Goal: Task Accomplishment & Management: Manage account settings

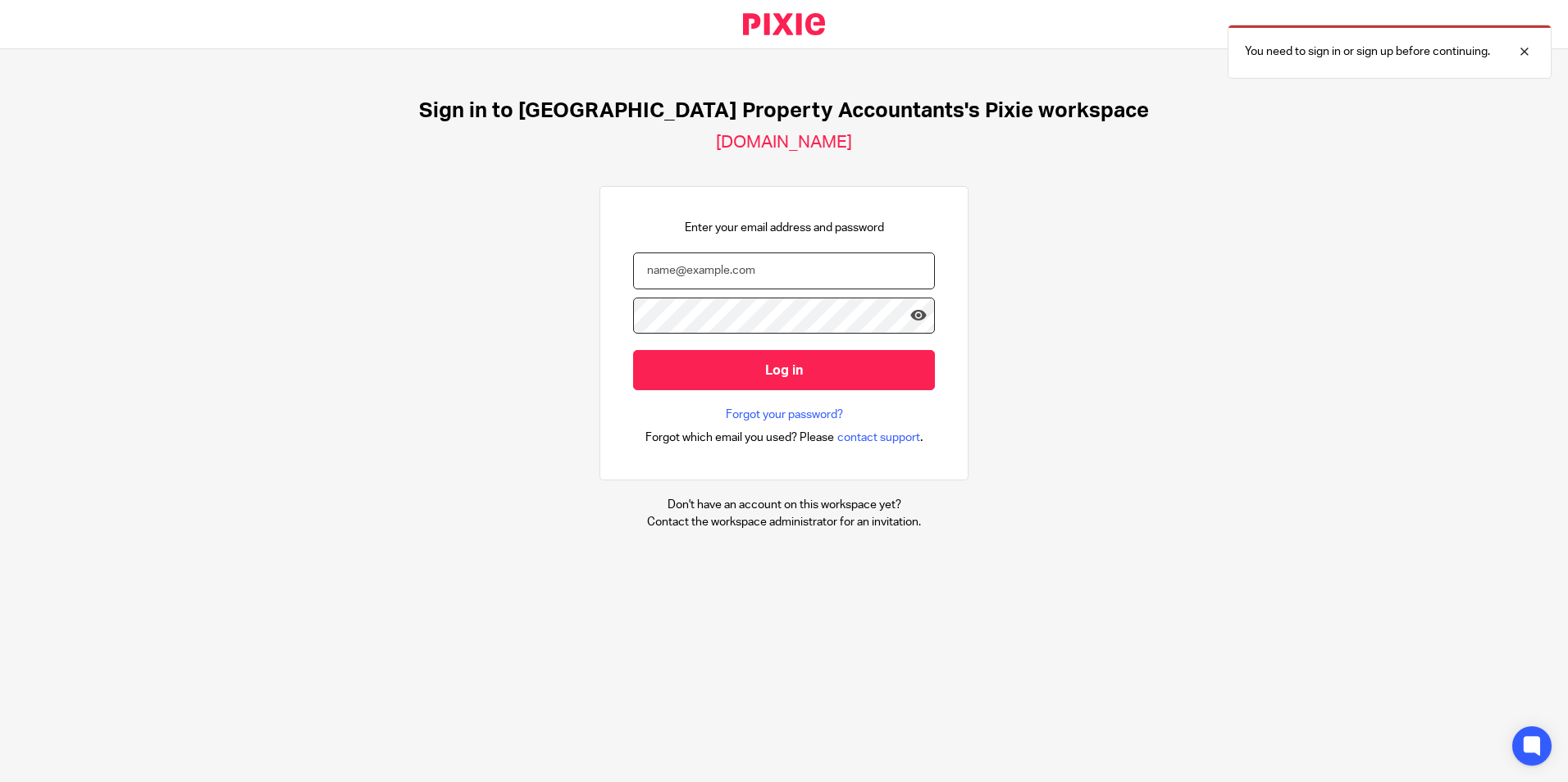
click at [843, 271] on input "email" at bounding box center [784, 271] width 302 height 36
type input "barsha@ukpa.co.uk"
click at [0, 781] on div at bounding box center [0, 782] width 0 height 0
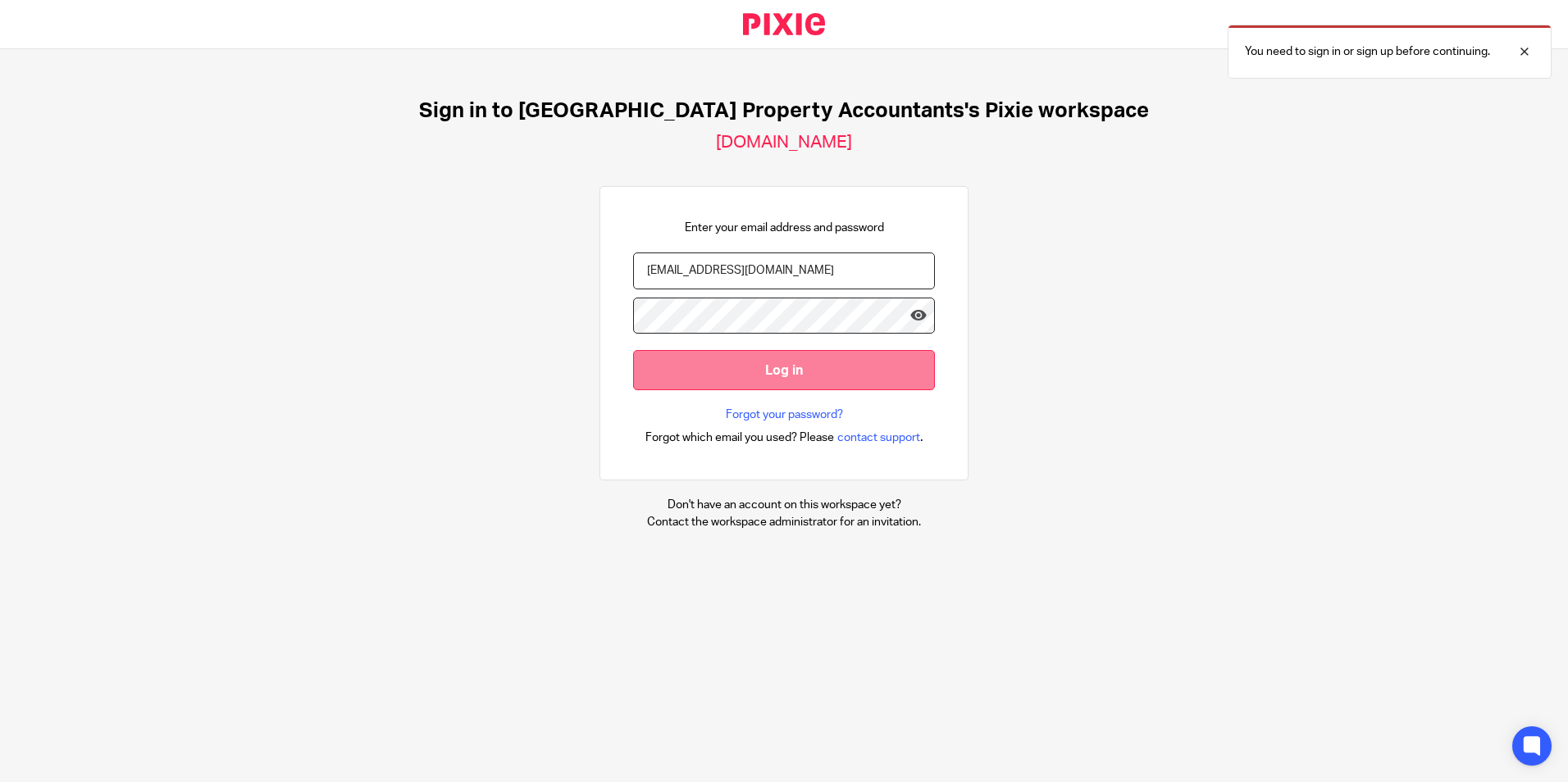
click at [777, 366] on input "Log in" at bounding box center [784, 370] width 302 height 40
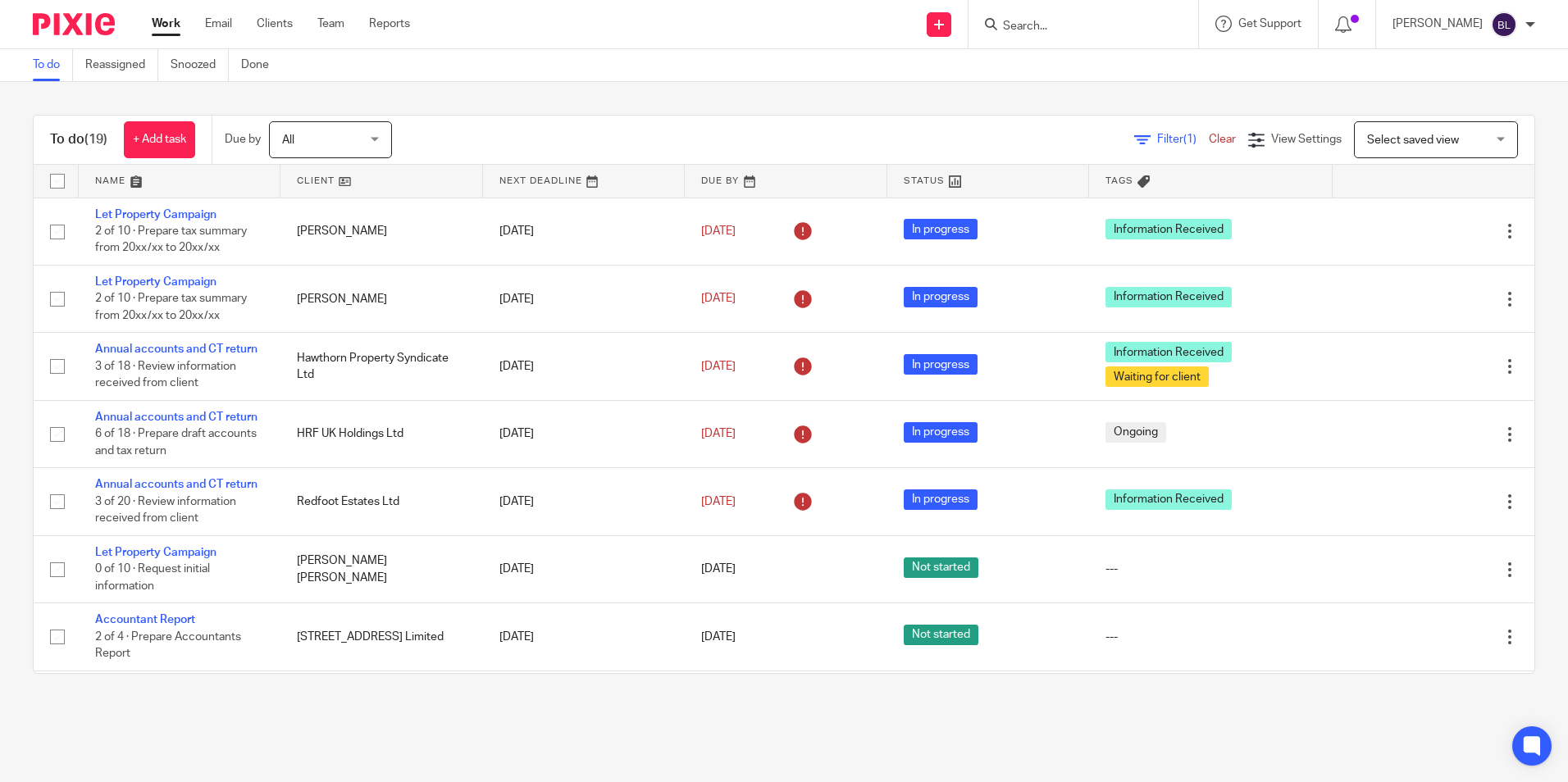
click at [1093, 33] on input "Search" at bounding box center [1075, 27] width 148 height 15
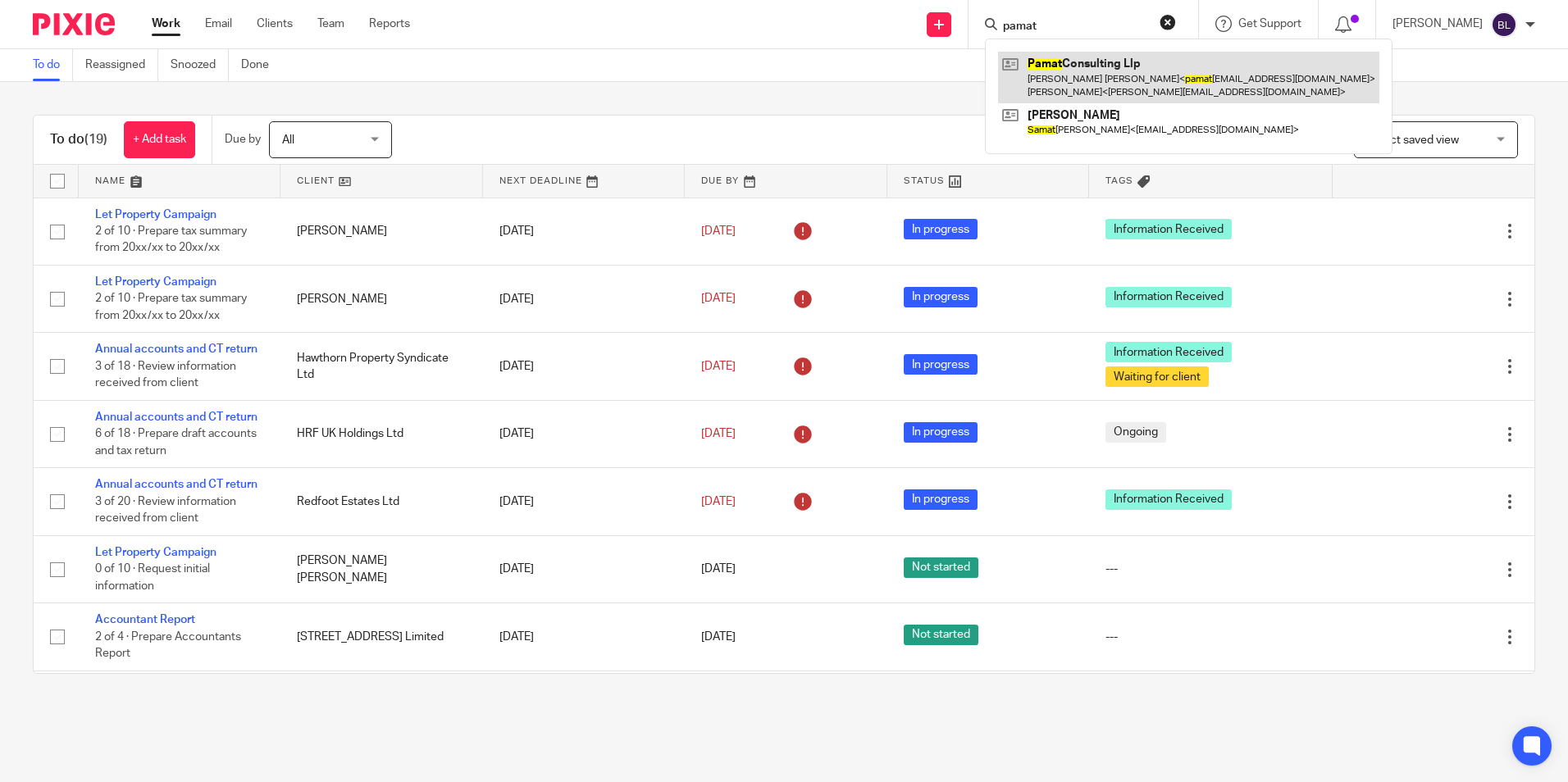
type input "pamat"
click at [1134, 54] on link at bounding box center [1189, 76] width 382 height 51
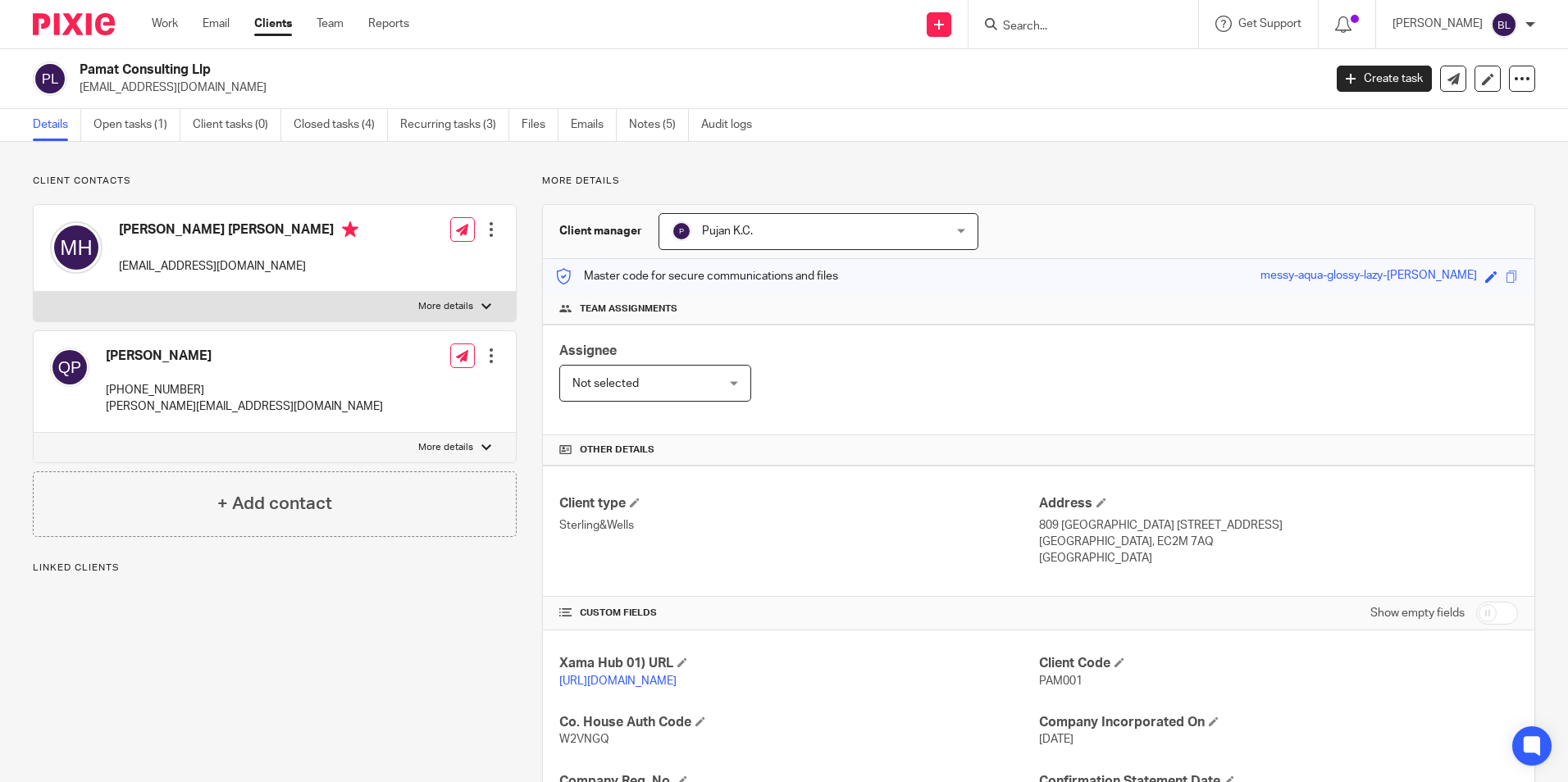
click at [147, 391] on p "+230 5504 3816" at bounding box center [245, 391] width 277 height 17
drag, startPoint x: 147, startPoint y: 391, endPoint x: 236, endPoint y: 393, distance: 89.0
click at [236, 393] on p "+230 5504 3816" at bounding box center [245, 391] width 277 height 17
drag, startPoint x: 197, startPoint y: 386, endPoint x: 110, endPoint y: 382, distance: 87.1
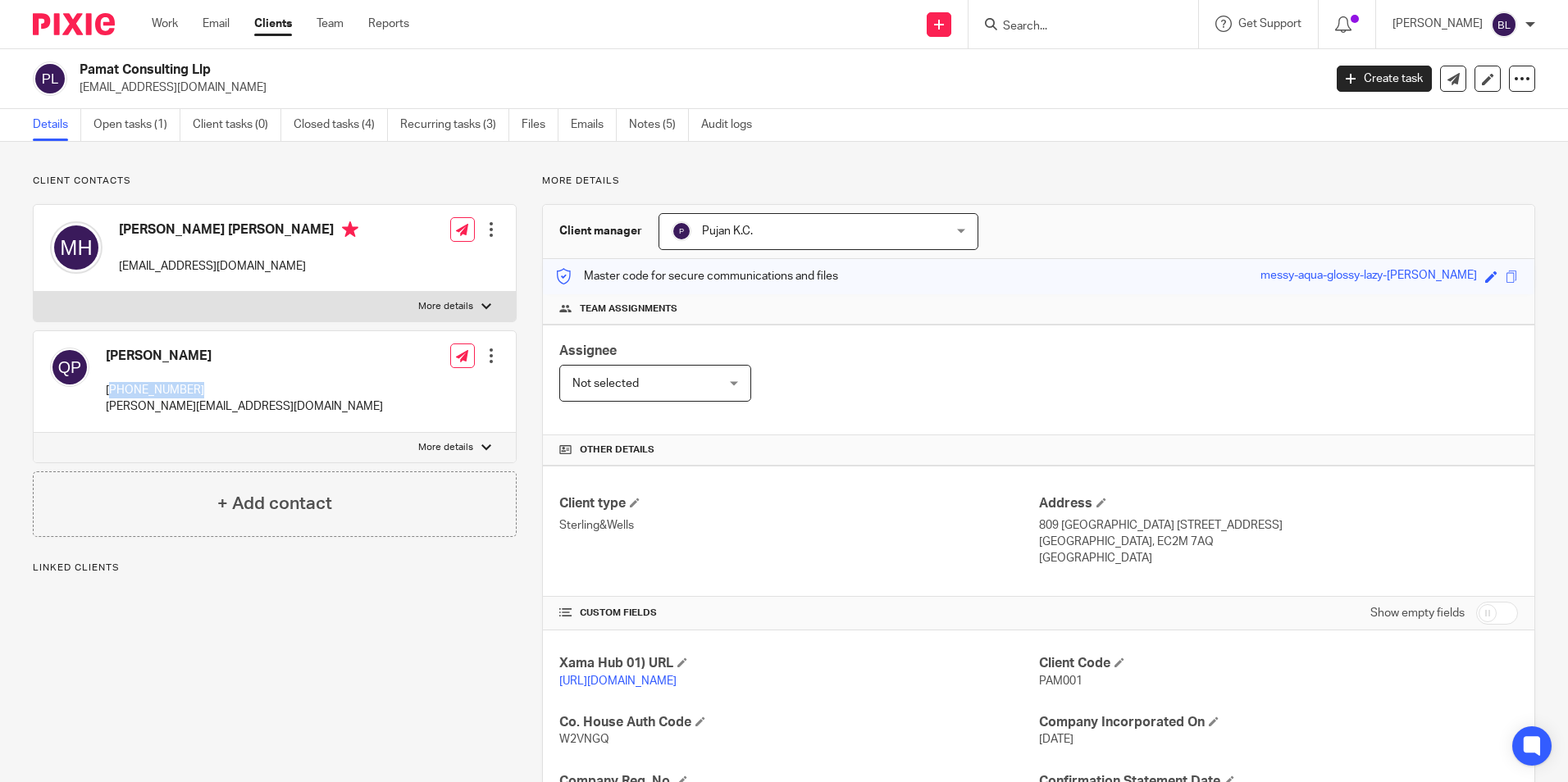
click at [110, 382] on p "+230 5504 3816" at bounding box center [245, 391] width 277 height 17
copy p "230 5504 3816"
drag, startPoint x: 309, startPoint y: 663, endPoint x: 357, endPoint y: 602, distance: 77.6
click at [310, 663] on div "Client contacts Marie Therese Pierrette Huet pamatconsulting@gmail.com Edit con…" at bounding box center [262, 592] width 509 height 835
click at [370, 741] on div "Client contacts Marie Therese Pierrette Huet pamatconsulting@gmail.com Edit con…" at bounding box center [262, 592] width 509 height 835
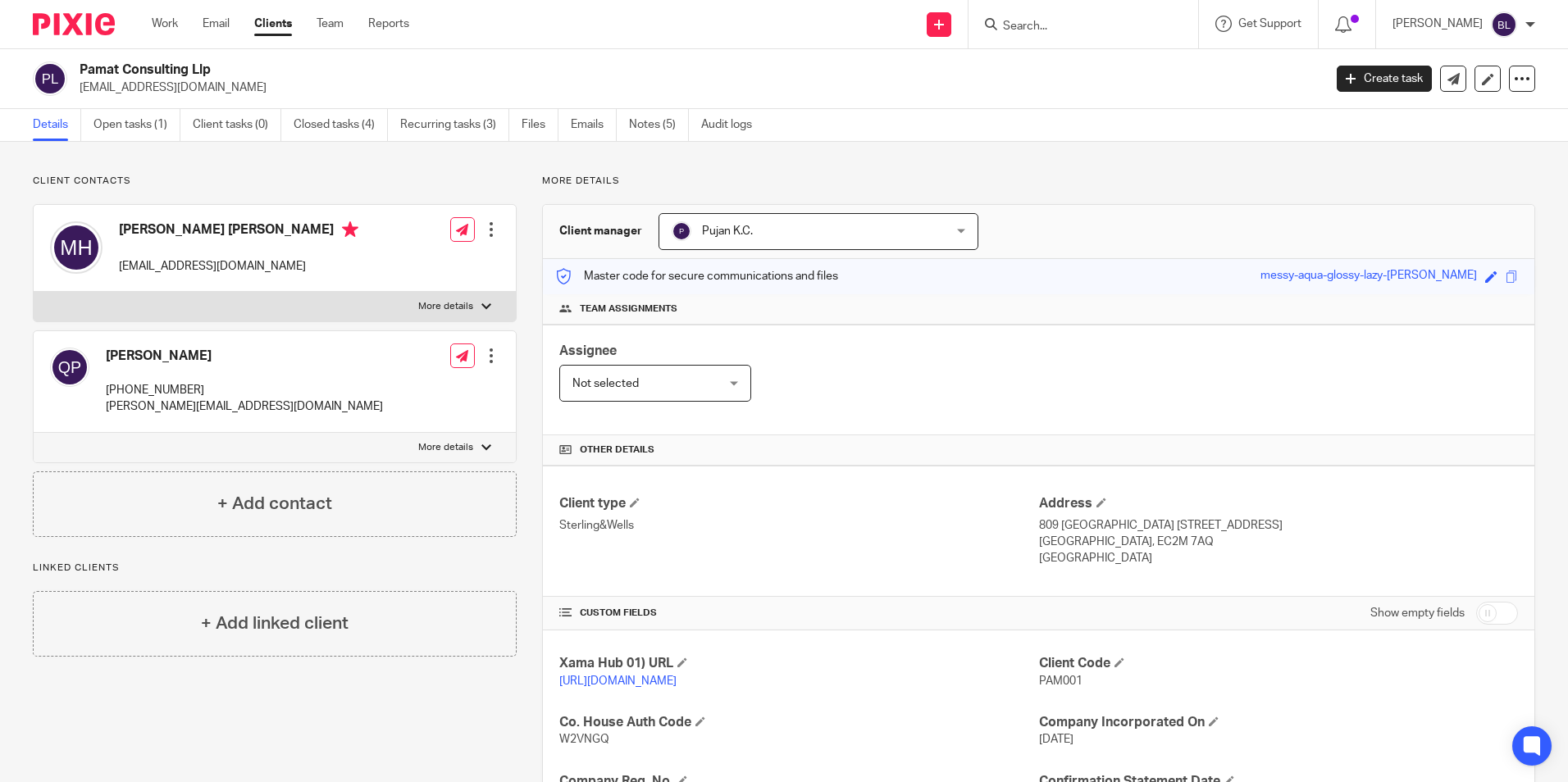
drag, startPoint x: 424, startPoint y: 707, endPoint x: 431, endPoint y: 694, distance: 14.8
click at [424, 707] on div "Client contacts Marie Therese Pierrette Huet pamatconsulting@gmail.com Edit con…" at bounding box center [262, 592] width 509 height 835
click at [397, 716] on div "Client contacts Marie Therese Pierrette Huet pamatconsulting@gmail.com Edit con…" at bounding box center [262, 592] width 509 height 835
click at [70, 23] on img at bounding box center [74, 24] width 82 height 22
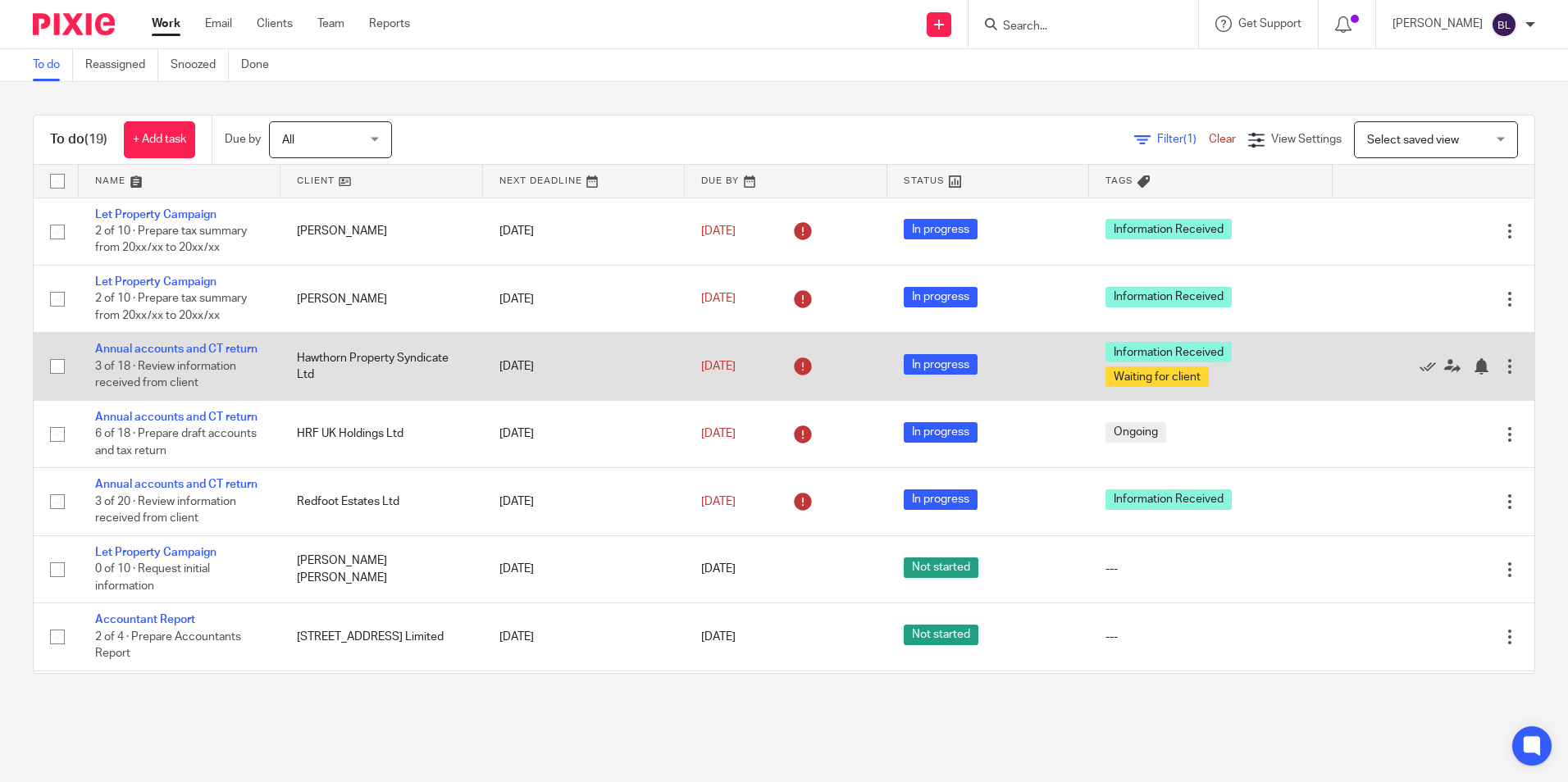
click at [151, 341] on td "Annual accounts and CT return 3 of 18 · Review information received from client" at bounding box center [179, 366] width 202 height 67
click at [169, 345] on link "Annual accounts and CT return" at bounding box center [177, 349] width 163 height 12
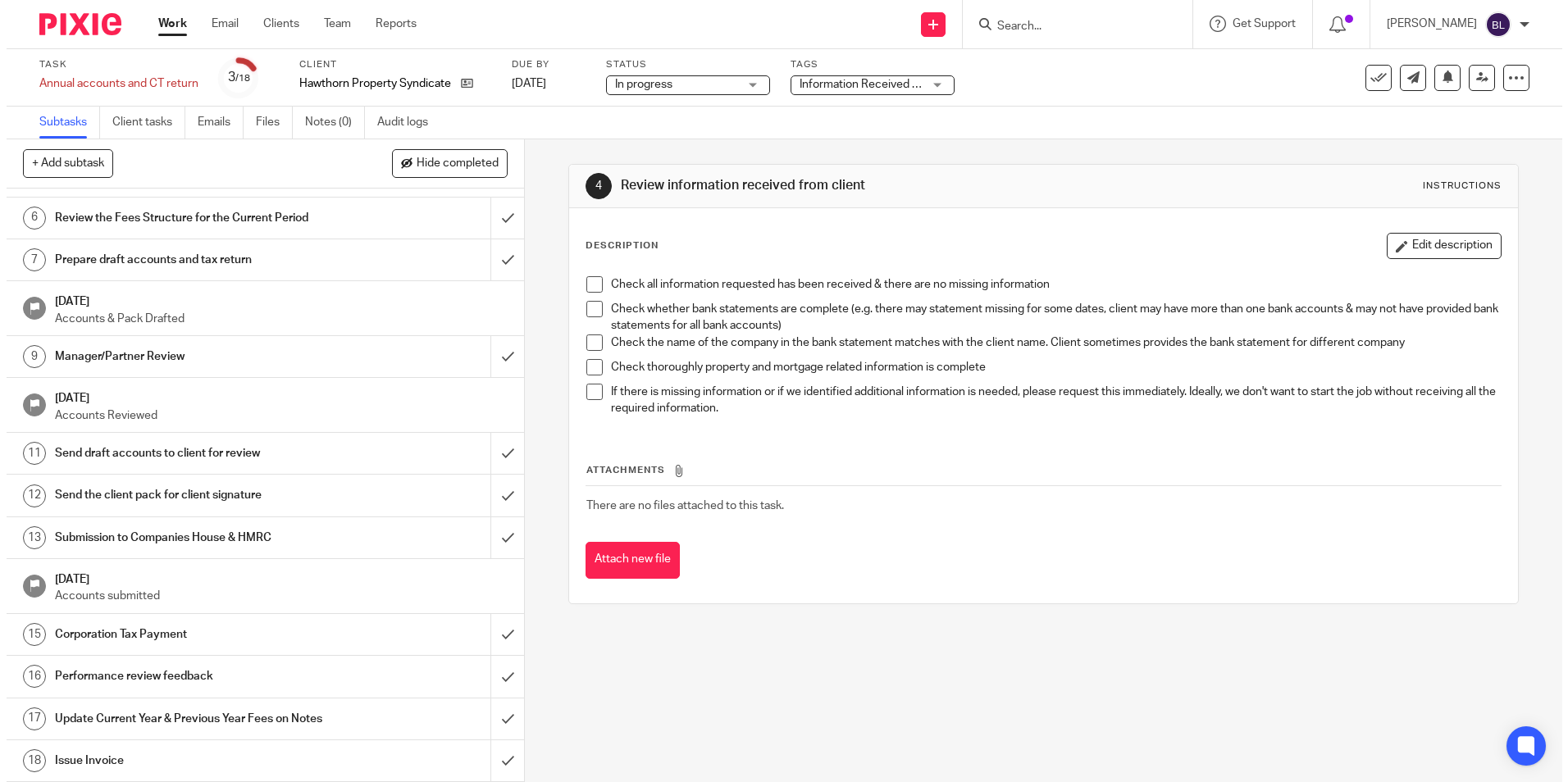
scroll to position [227, 0]
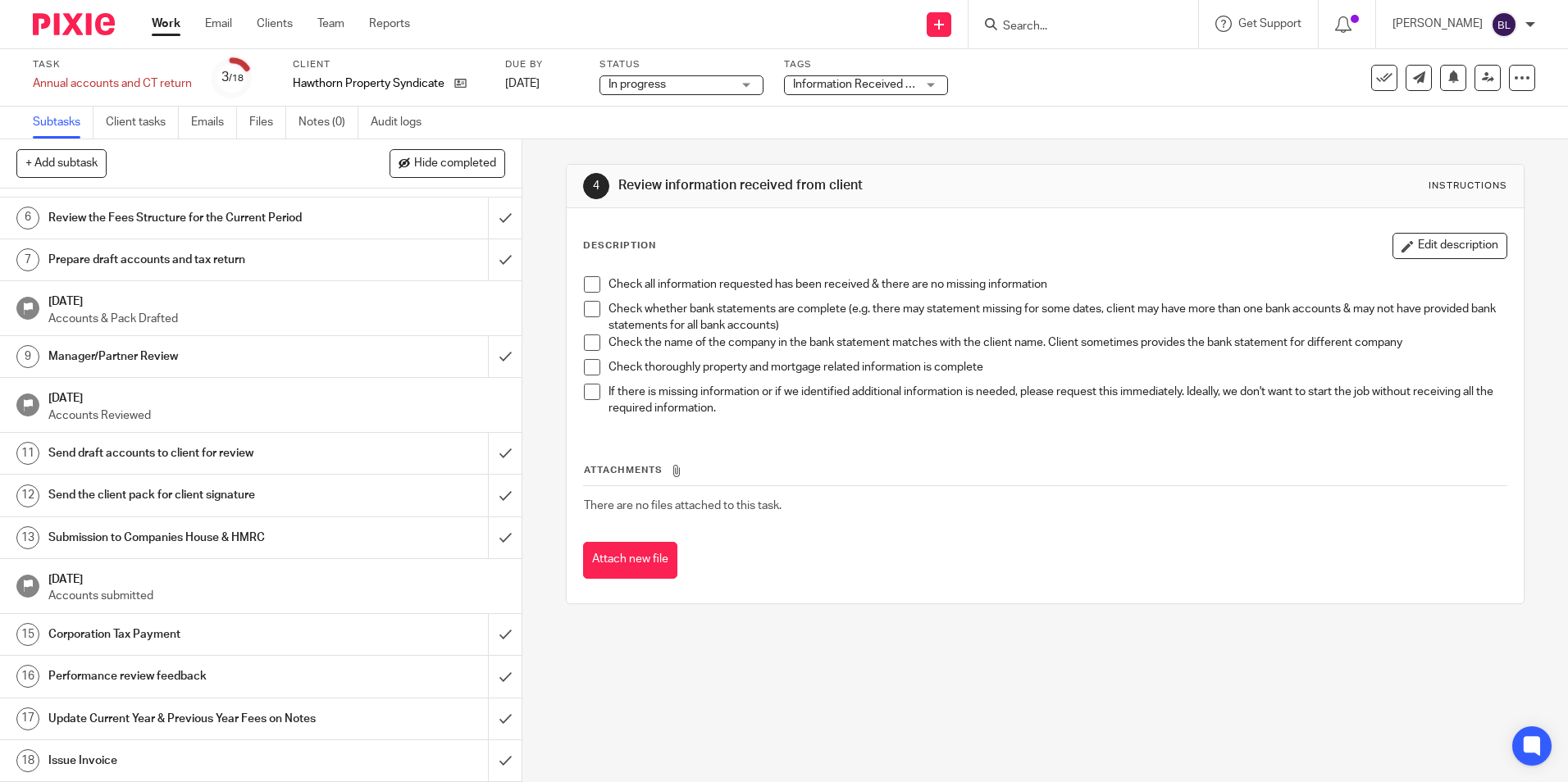
click at [421, 769] on div "Issue Invoice" at bounding box center [260, 761] width 424 height 25
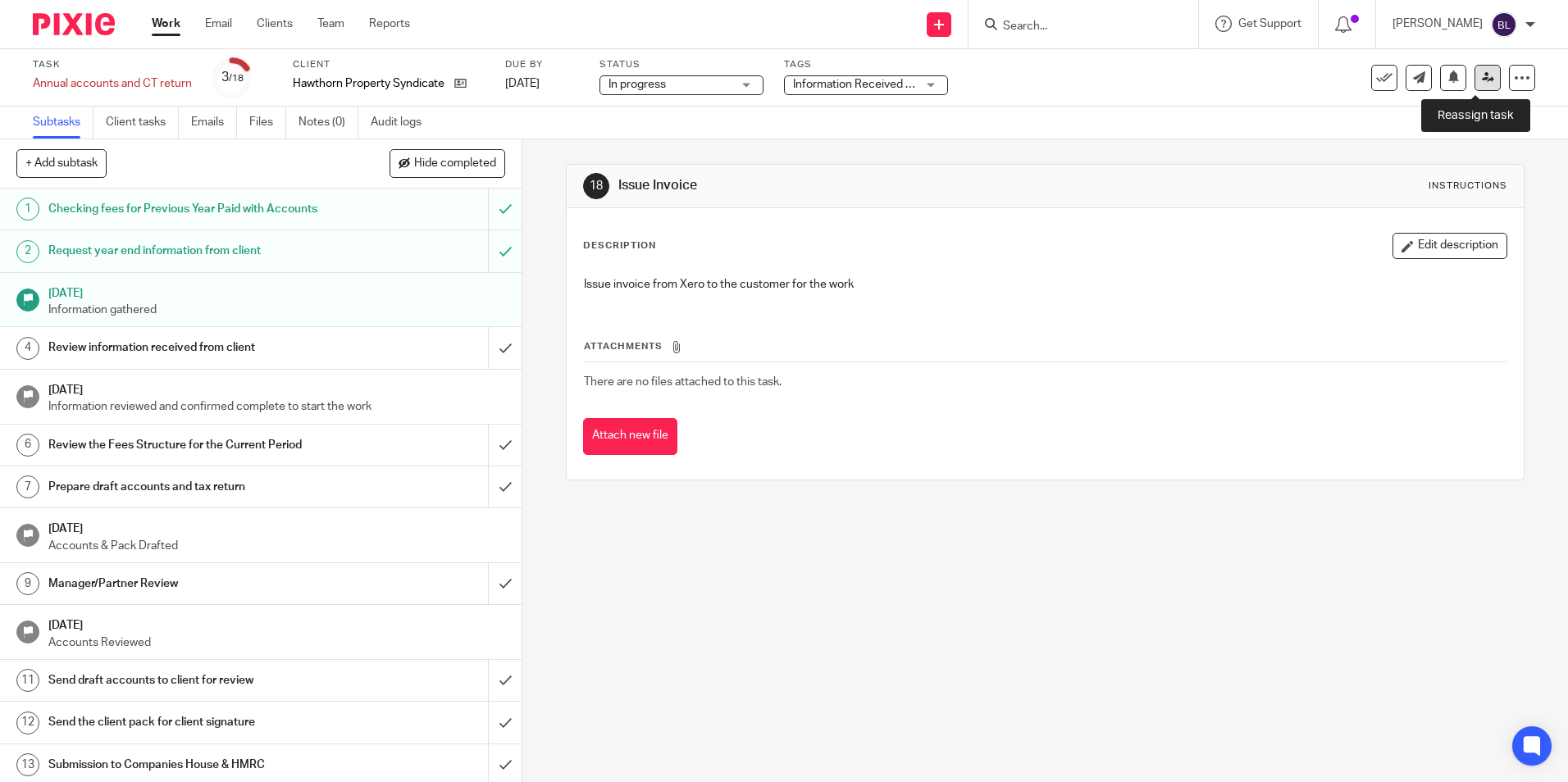
click at [1475, 68] on link at bounding box center [1488, 78] width 27 height 27
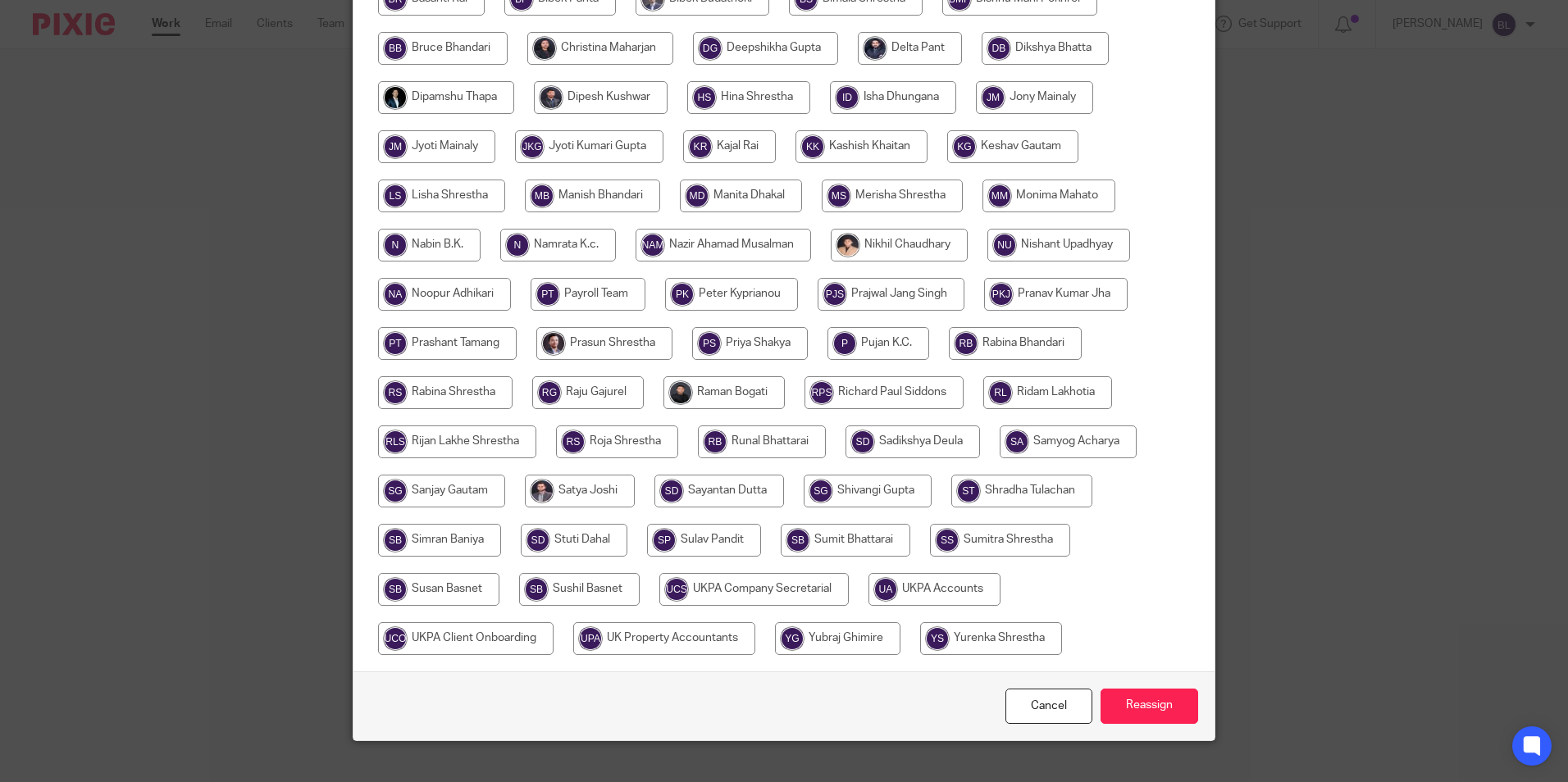
scroll to position [487, 0]
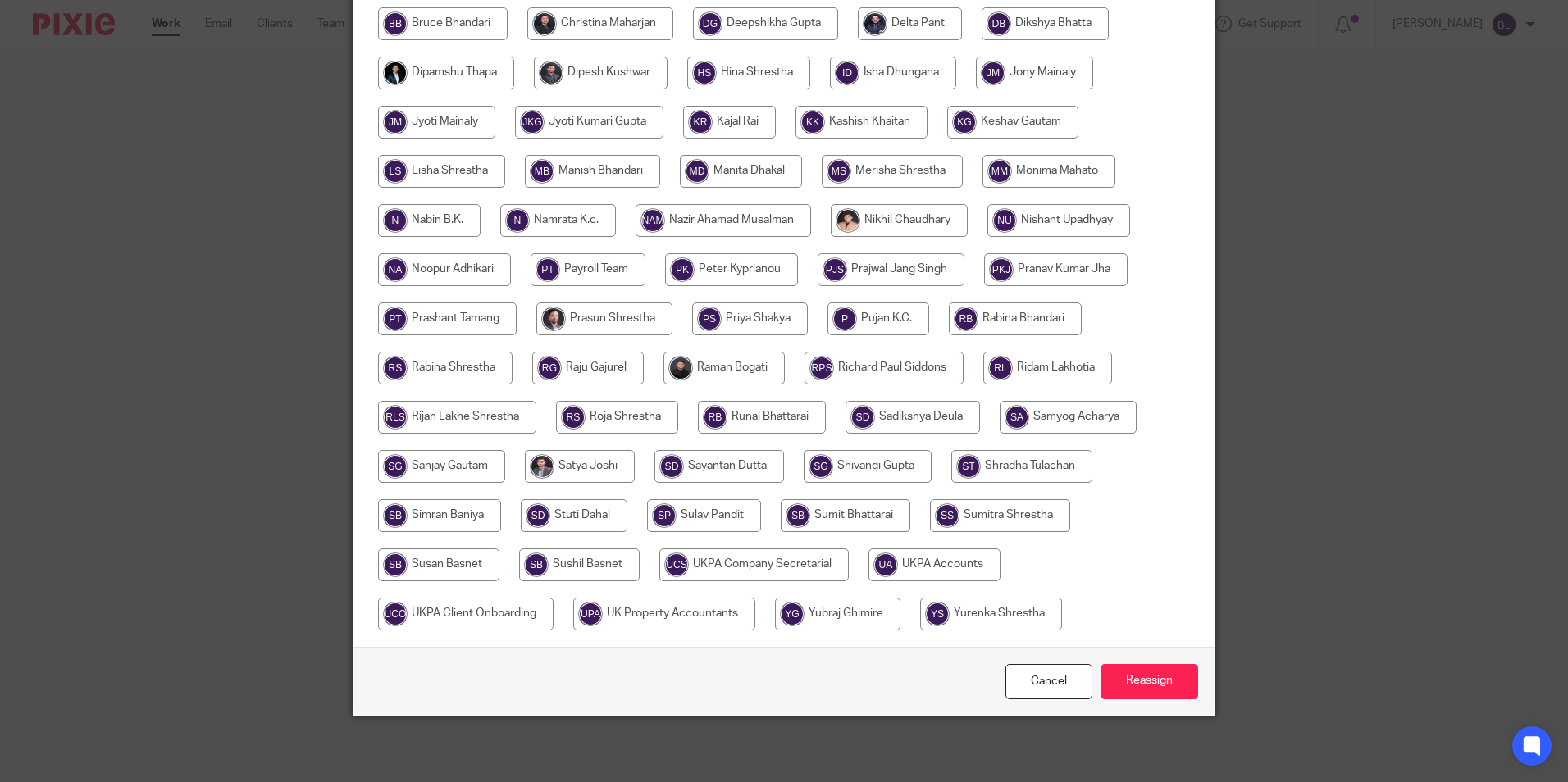
click at [923, 562] on input "radio" at bounding box center [934, 565] width 132 height 33
radio input "true"
click at [1151, 682] on input "Reassign" at bounding box center [1150, 682] width 98 height 36
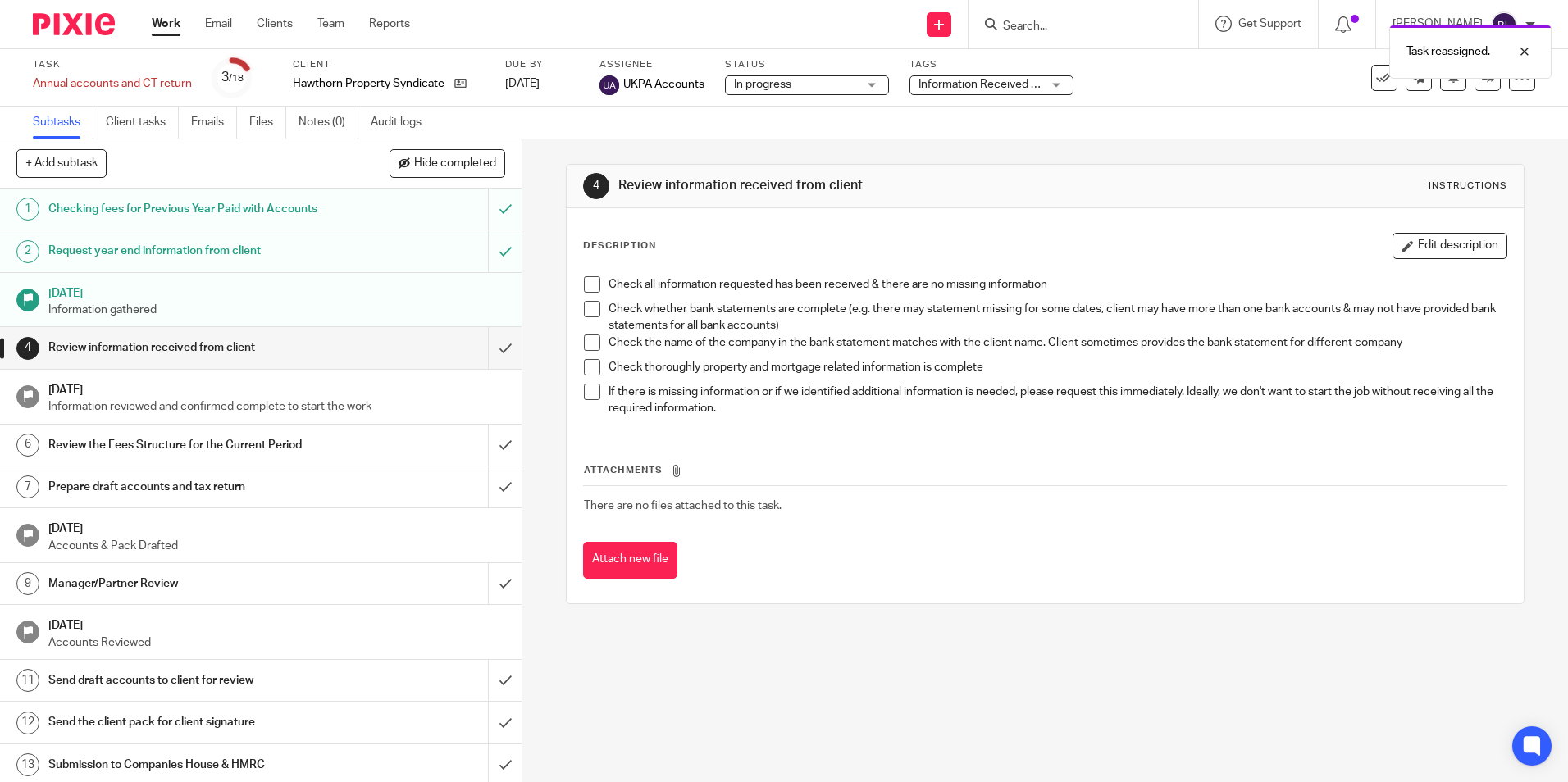
click at [105, 30] on img at bounding box center [74, 24] width 82 height 22
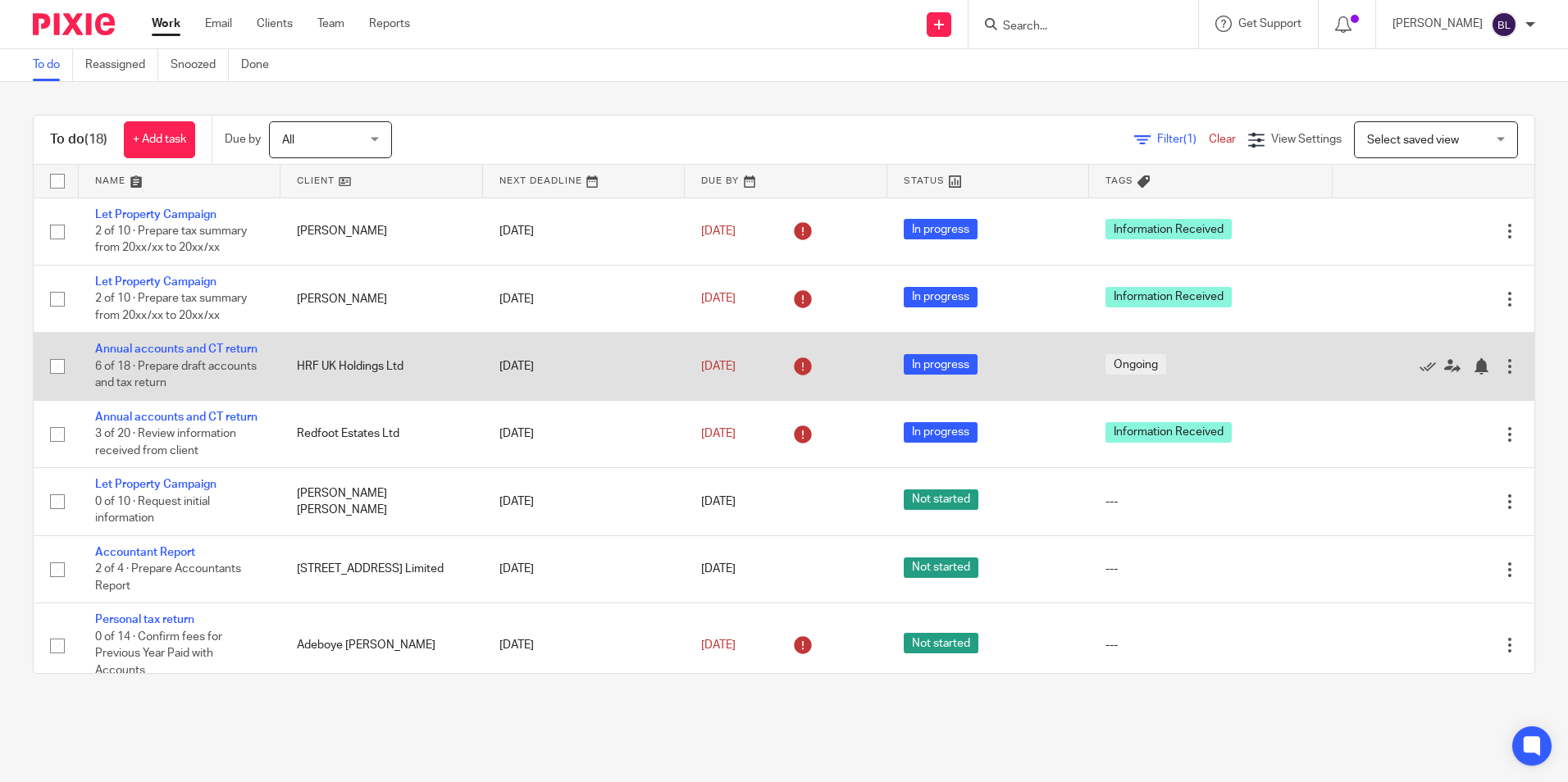
click at [171, 339] on td "Annual accounts and CT return 6 of 18 · Prepare draft accounts and tax return" at bounding box center [179, 366] width 202 height 67
click at [171, 351] on link "Annual accounts and CT return" at bounding box center [177, 349] width 163 height 12
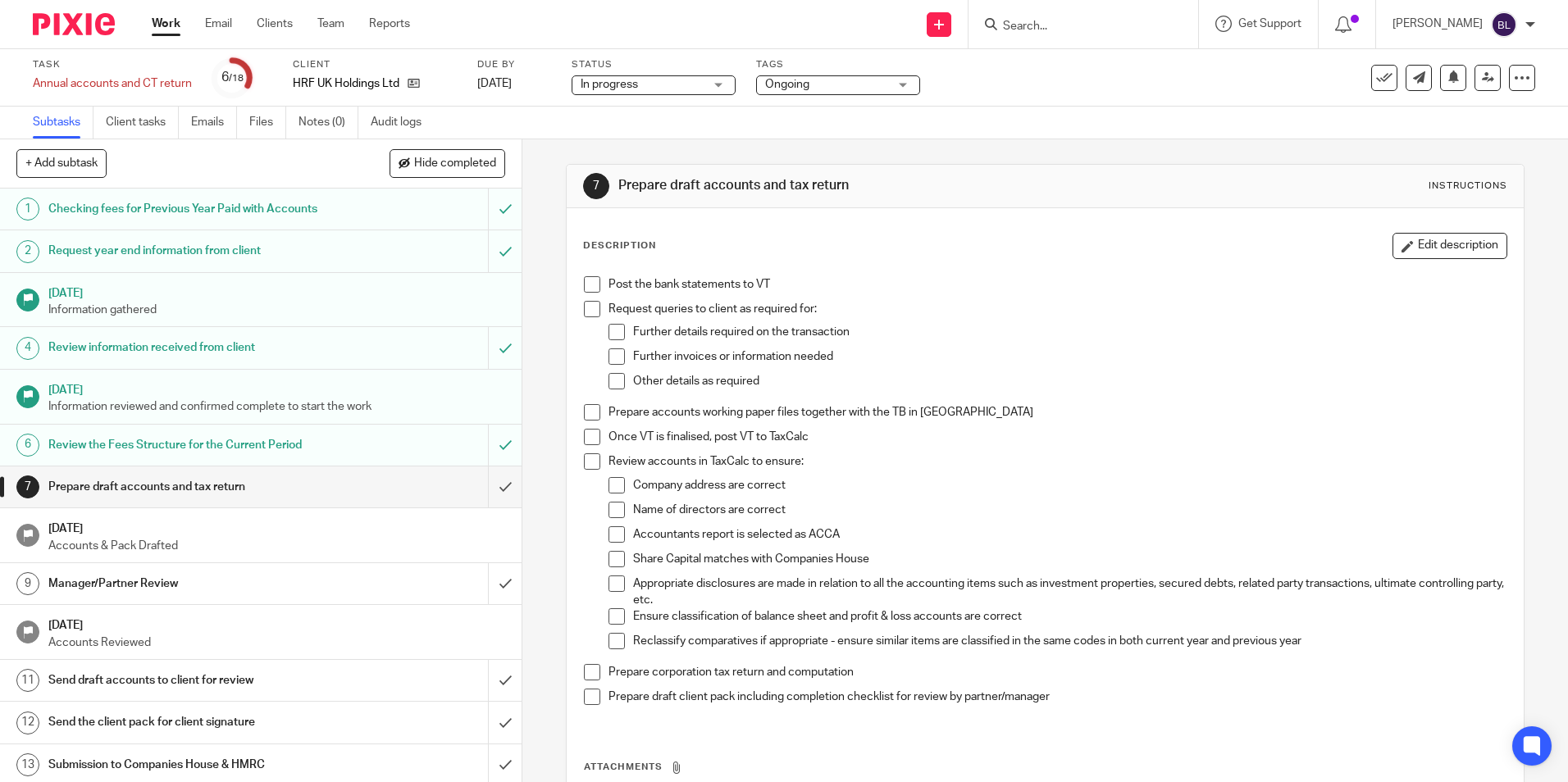
scroll to position [227, 0]
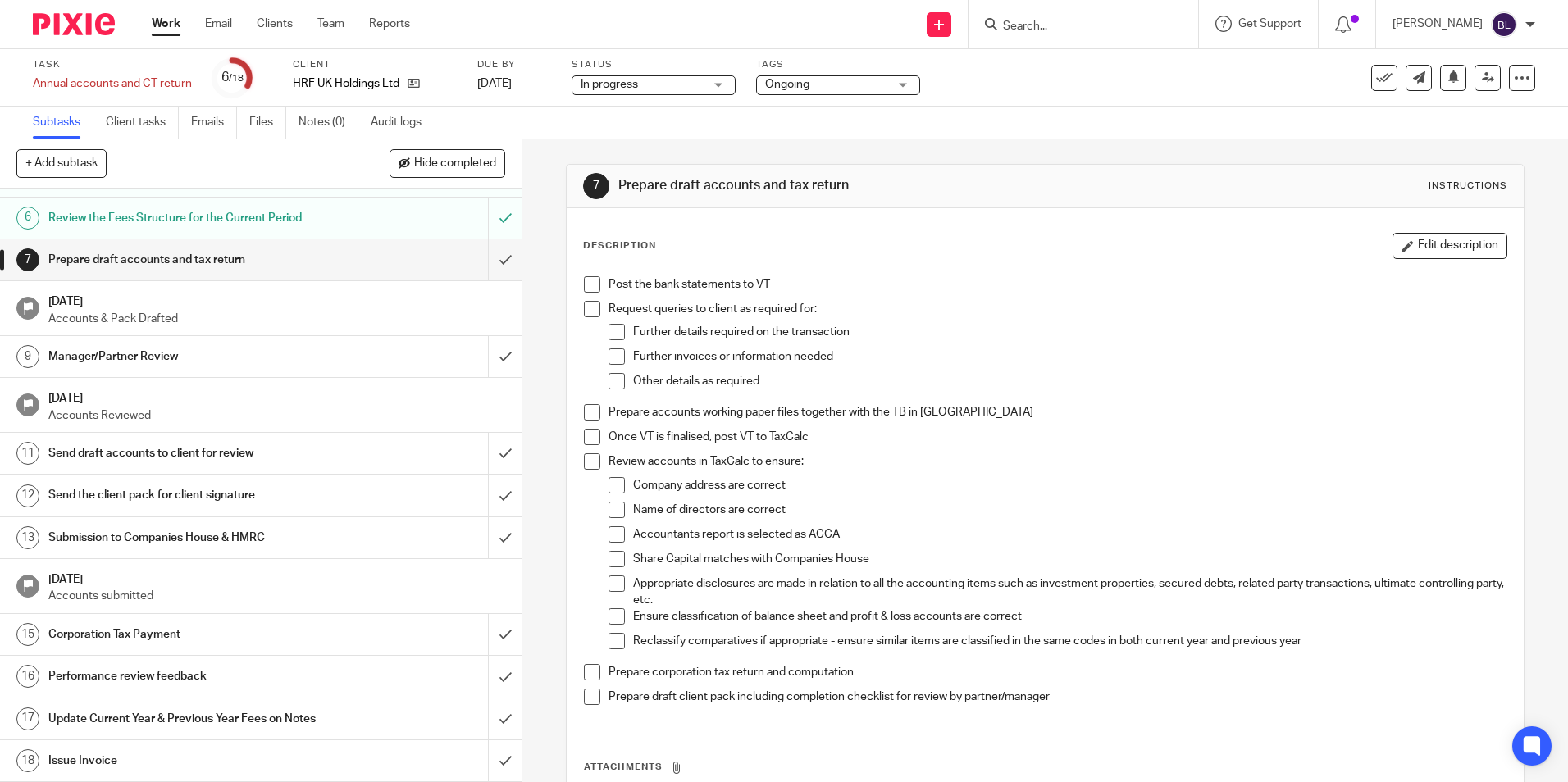
click at [351, 760] on div "Issue Invoice" at bounding box center [260, 761] width 424 height 25
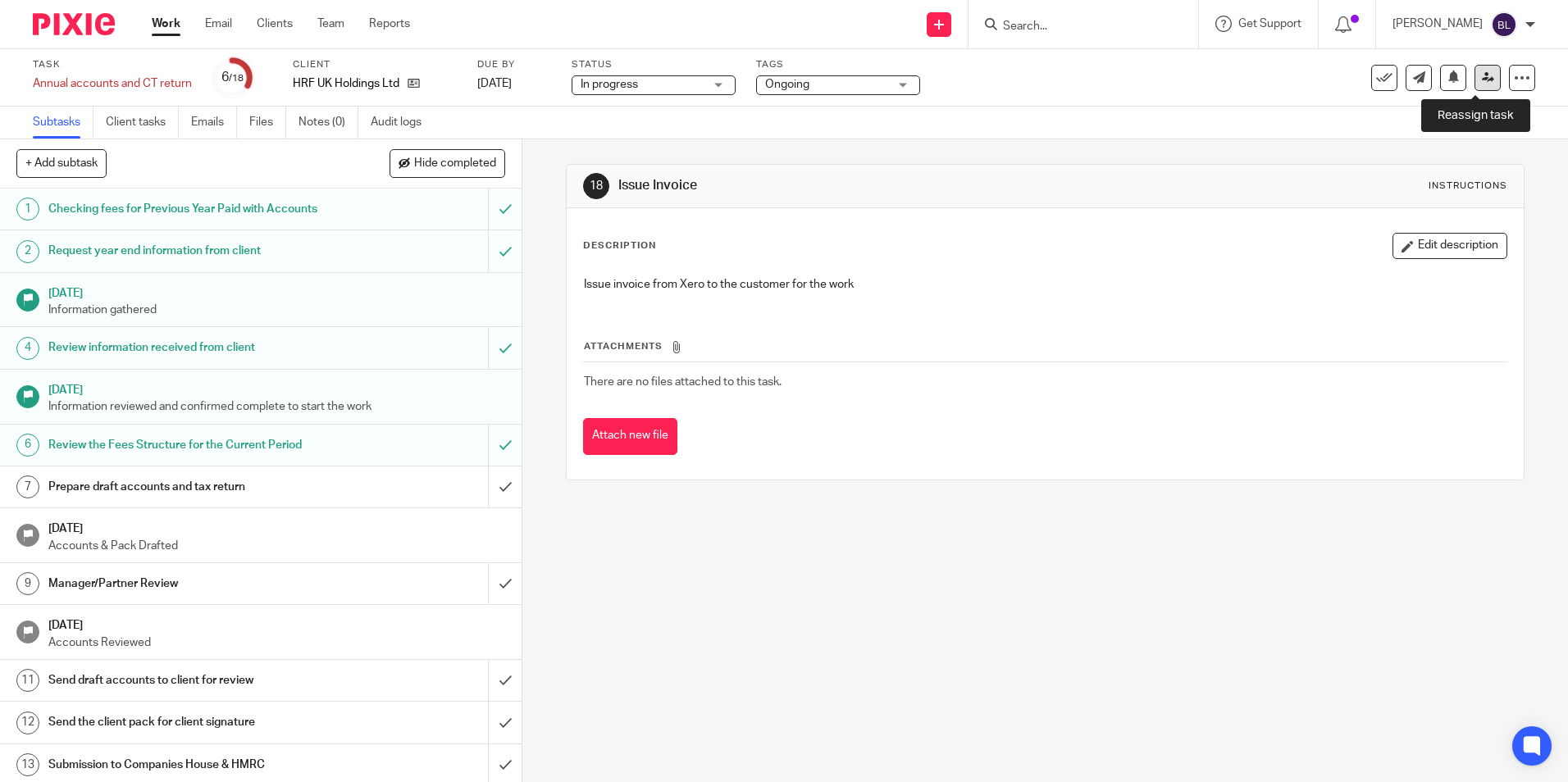
click at [1483, 71] on icon at bounding box center [1488, 77] width 12 height 12
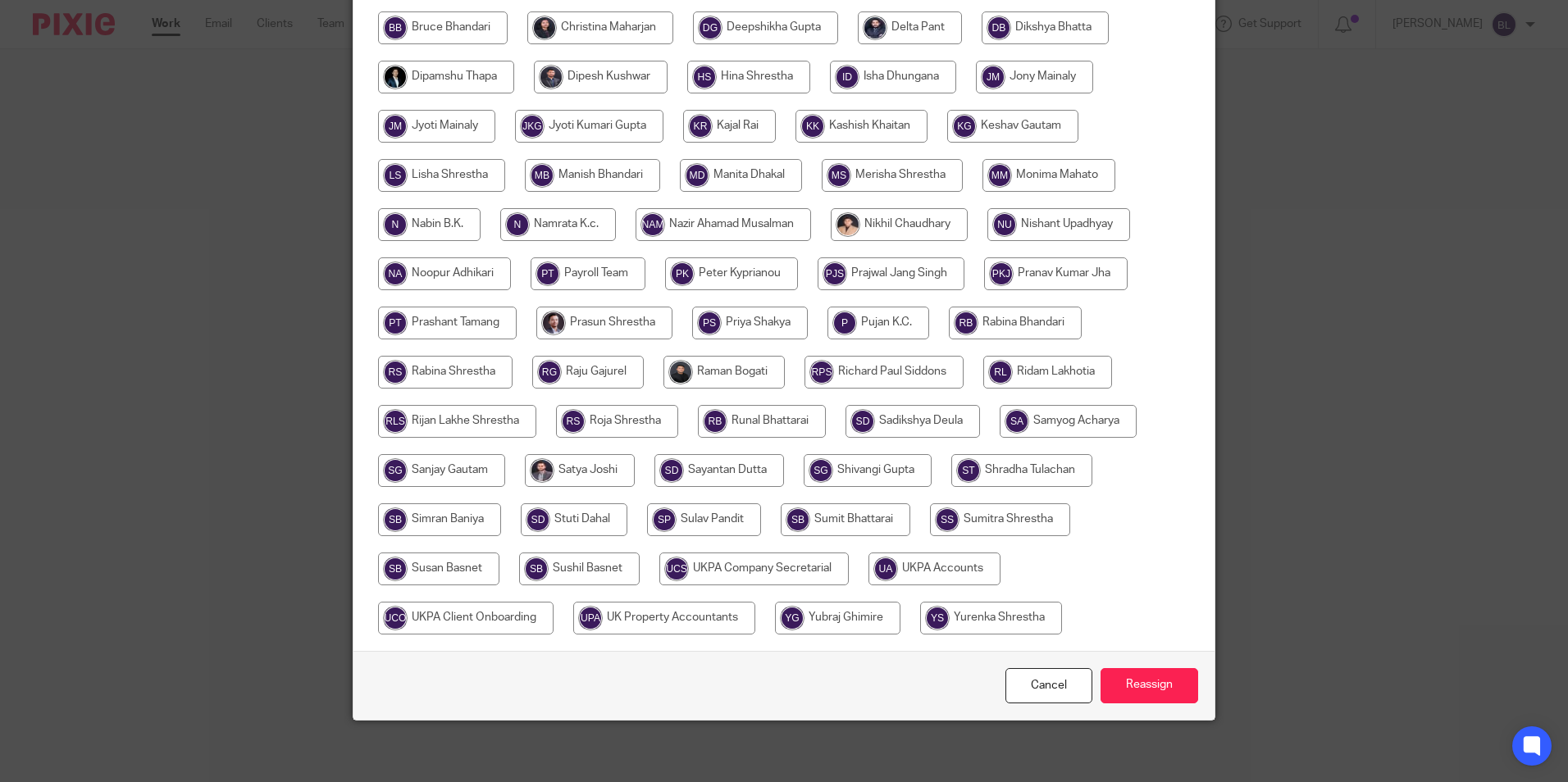
scroll to position [487, 0]
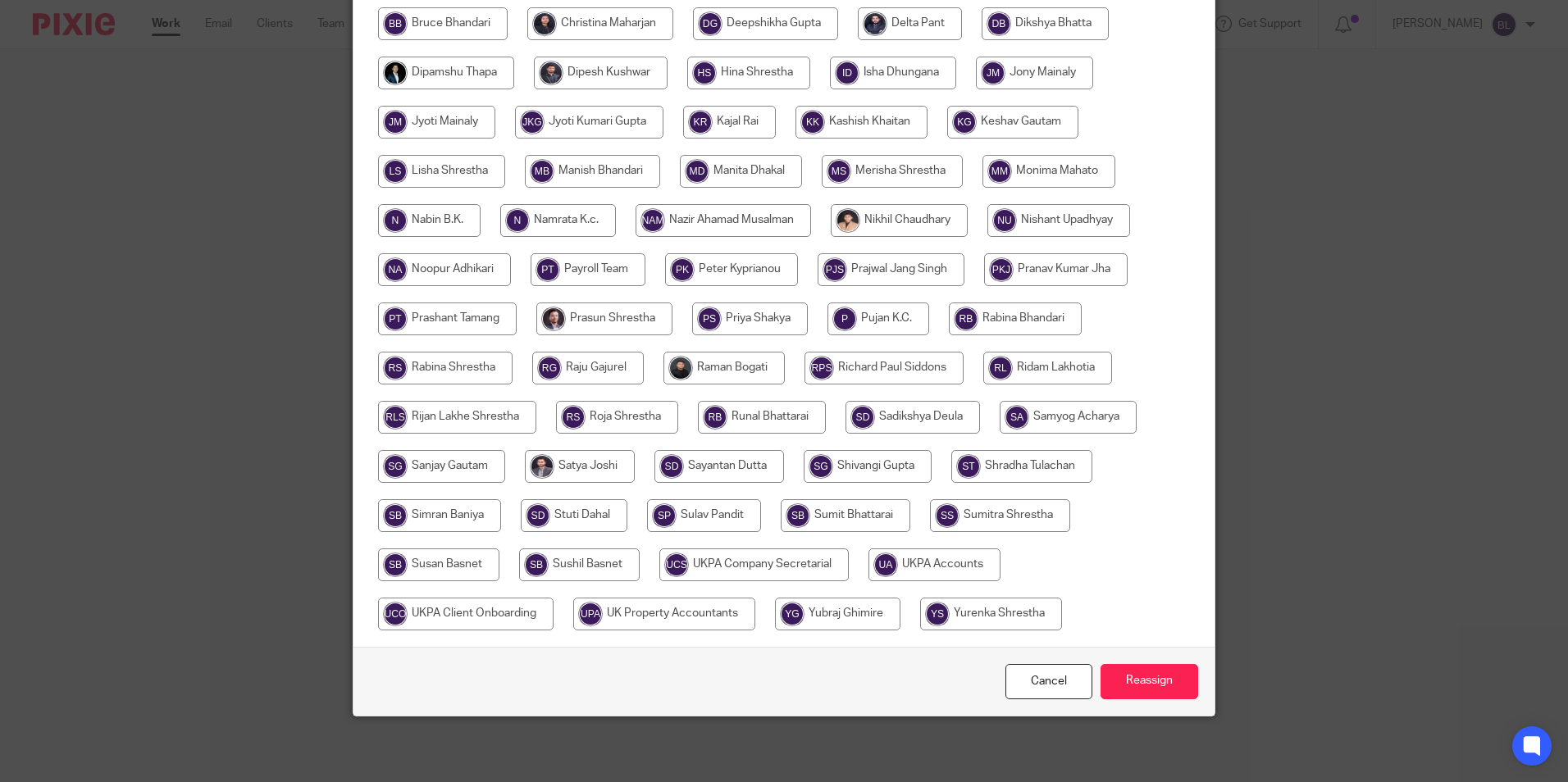
click at [913, 556] on input "radio" at bounding box center [934, 565] width 132 height 33
radio input "true"
click at [1172, 690] on input "Reassign" at bounding box center [1150, 682] width 98 height 36
